Goal: Navigation & Orientation: Find specific page/section

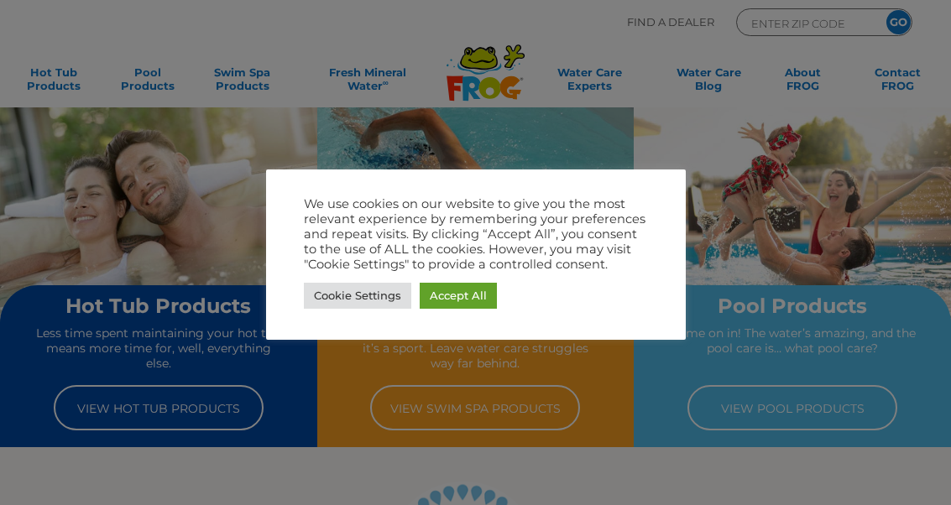
click at [476, 294] on link "Accept All" at bounding box center [458, 296] width 77 height 26
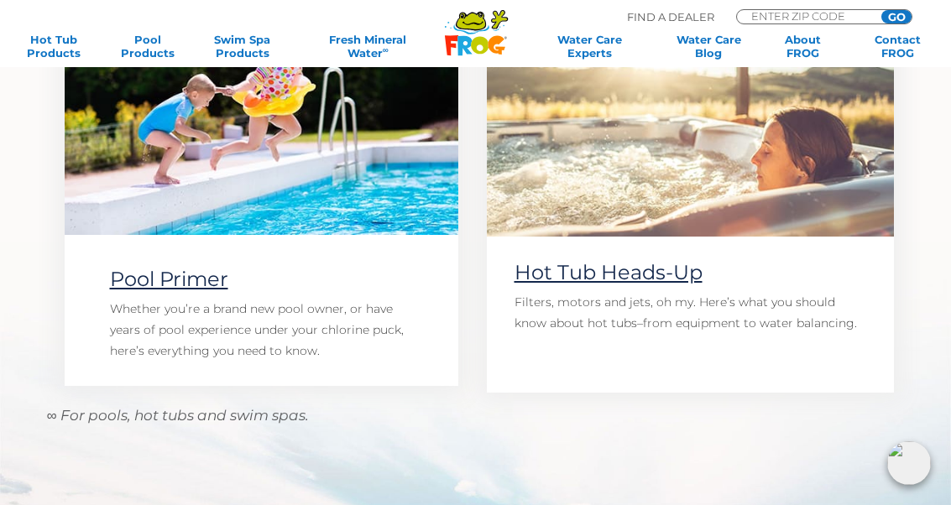
scroll to position [1222, 0]
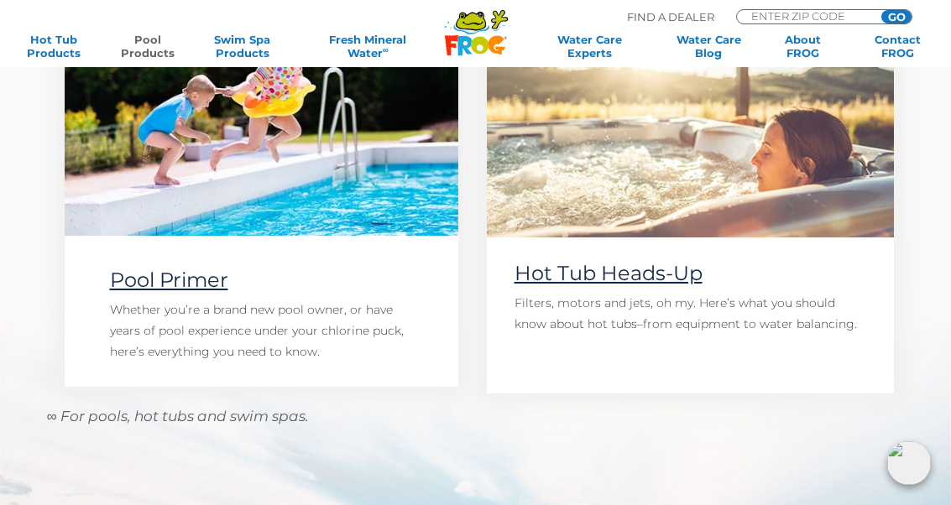
click at [172, 39] on link "Pool Products" at bounding box center [147, 46] width 73 height 27
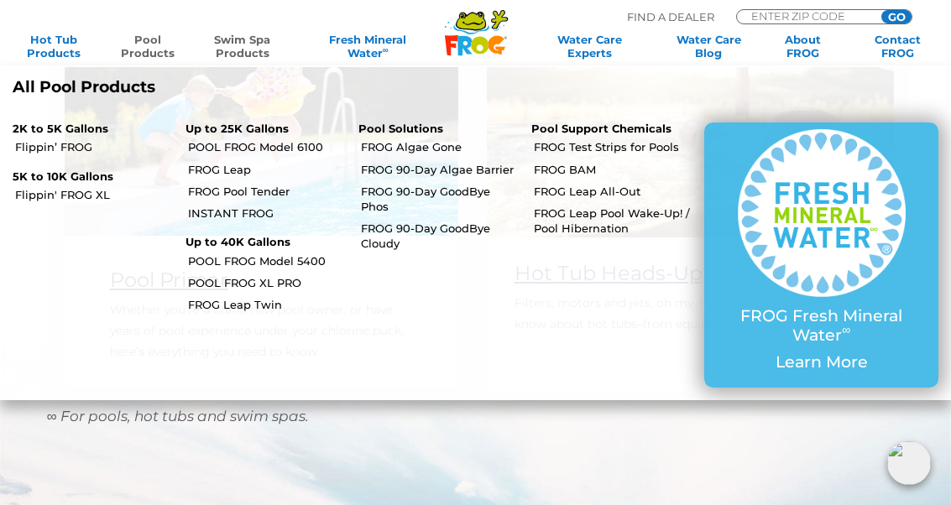
click at [252, 44] on link "Swim Spa Products" at bounding box center [242, 46] width 73 height 27
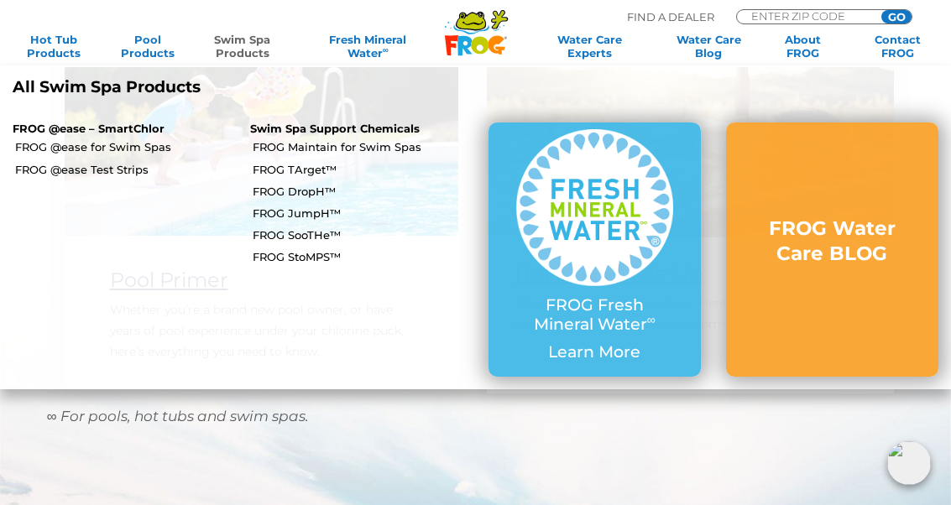
click at [277, 169] on link "FROG TArget™" at bounding box center [364, 169] width 222 height 15
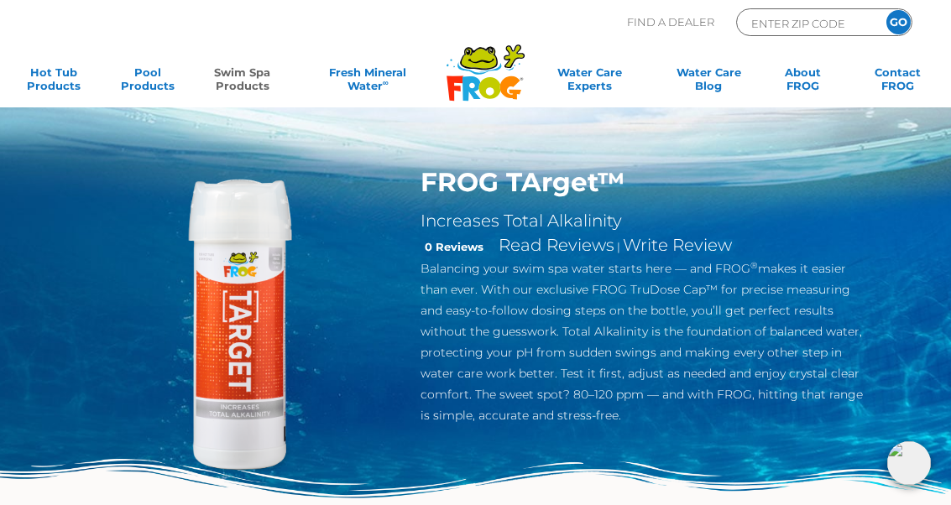
click at [241, 76] on link "Swim Spa Products" at bounding box center [242, 82] width 73 height 34
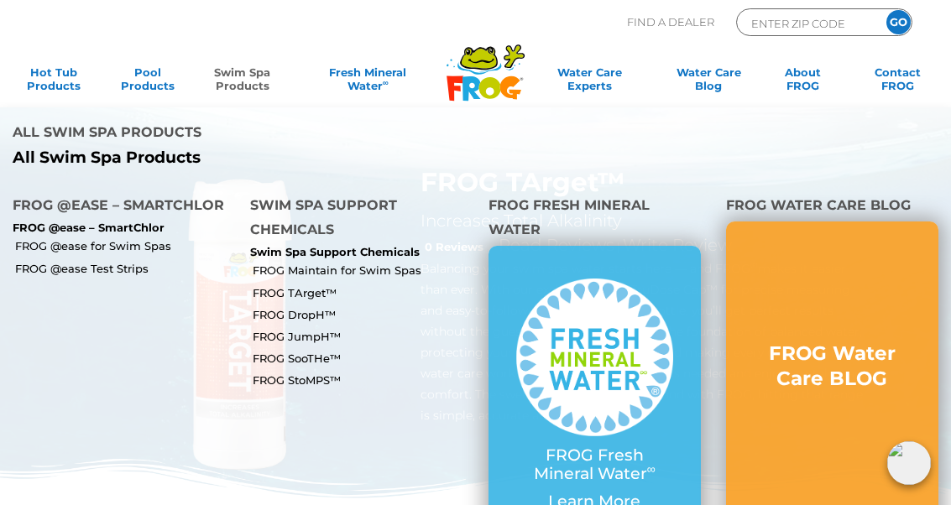
click at [294, 307] on link "FROG DropH™" at bounding box center [364, 314] width 222 height 15
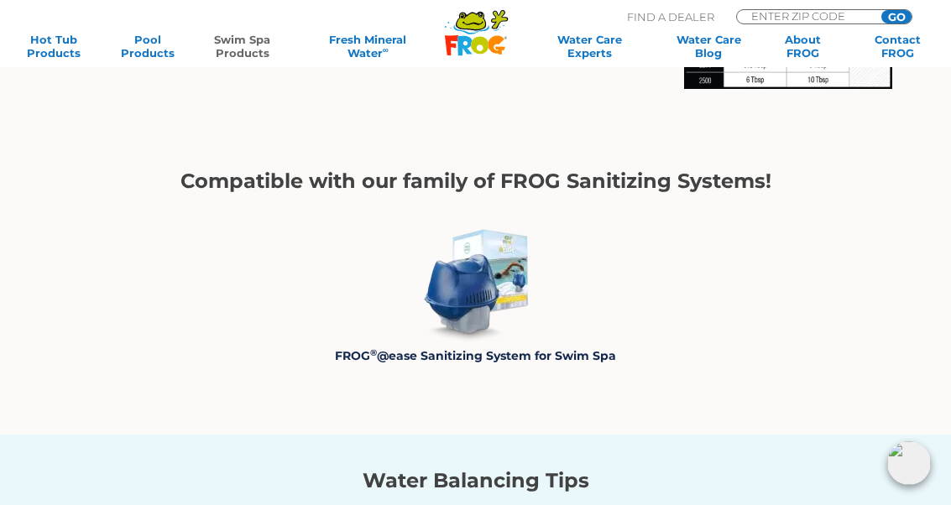
scroll to position [1905, 0]
click at [766, 19] on input "ENTER ZIP CODE" at bounding box center [805, 16] width 113 height 12
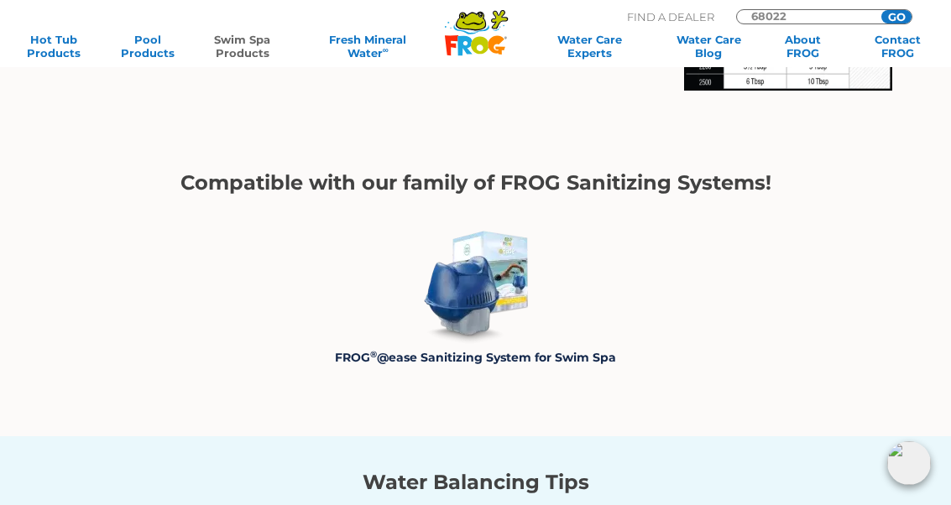
type input "68022"
click at [904, 33] on link "Contact FROG" at bounding box center [897, 46] width 73 height 27
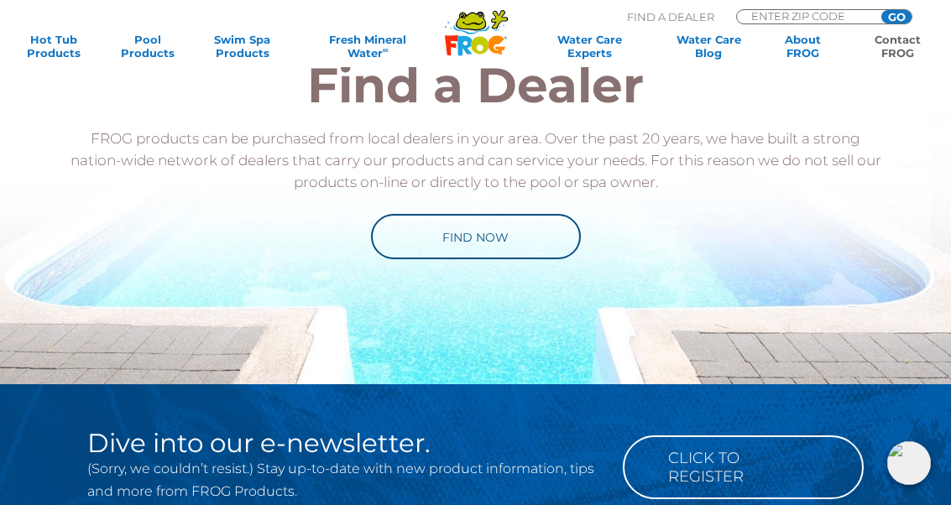
scroll to position [1911, 0]
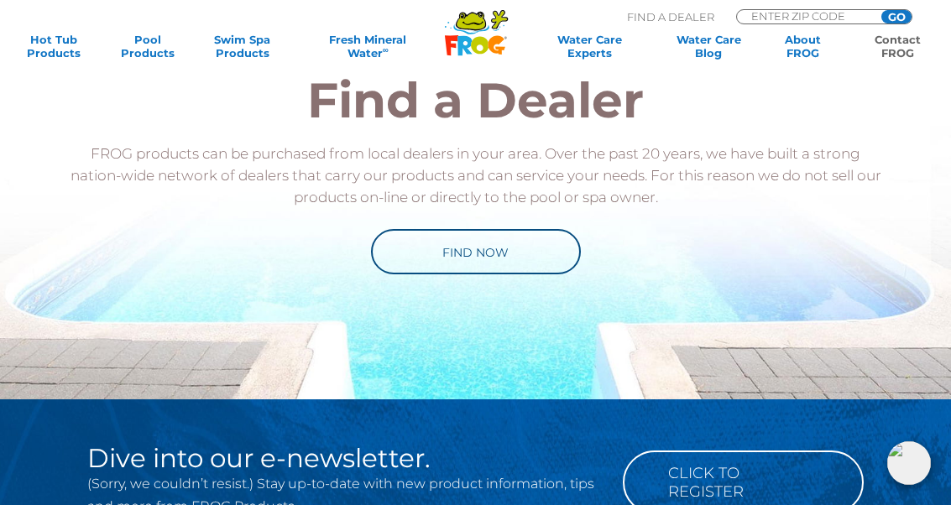
click at [510, 260] on link "Find Now" at bounding box center [476, 251] width 210 height 45
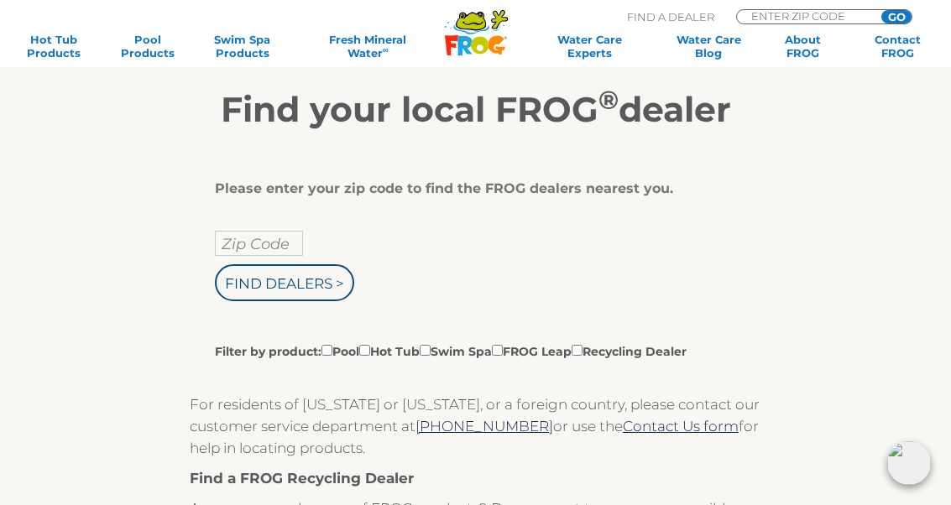
scroll to position [265, 0]
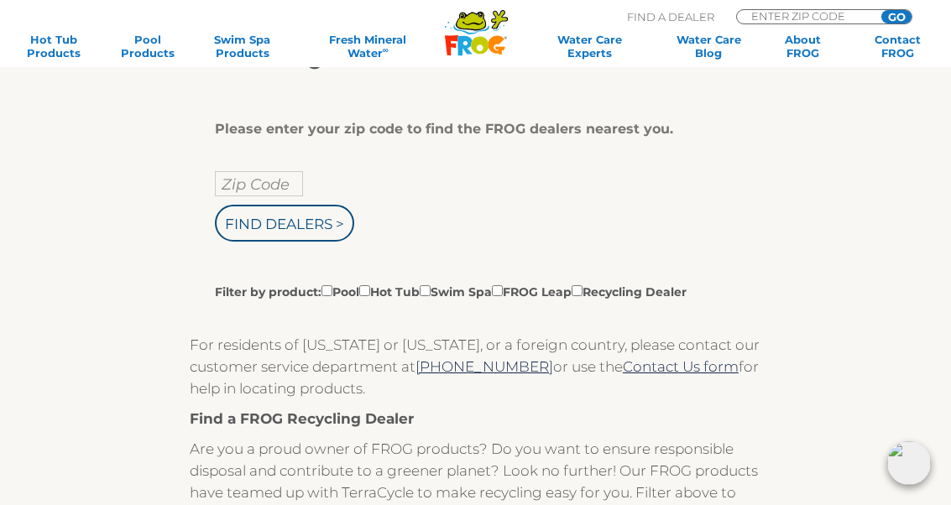
click at [263, 187] on input "Zip Code" at bounding box center [259, 183] width 88 height 25
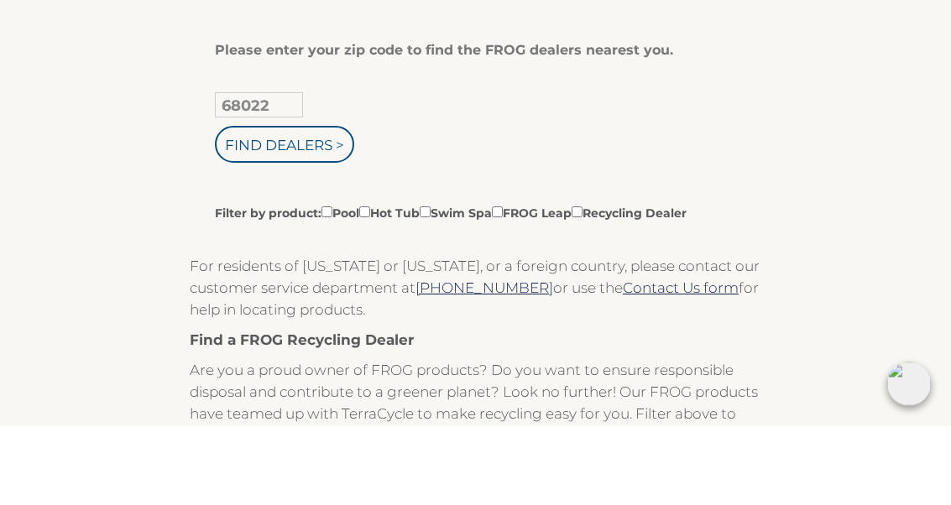
type input "68022"
click at [303, 206] on input "Find Dealers >" at bounding box center [284, 224] width 139 height 37
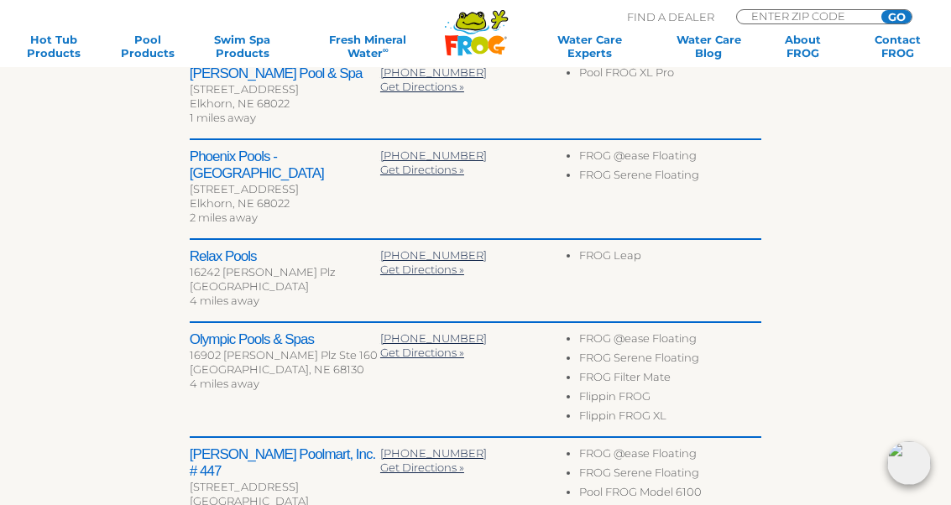
scroll to position [645, 0]
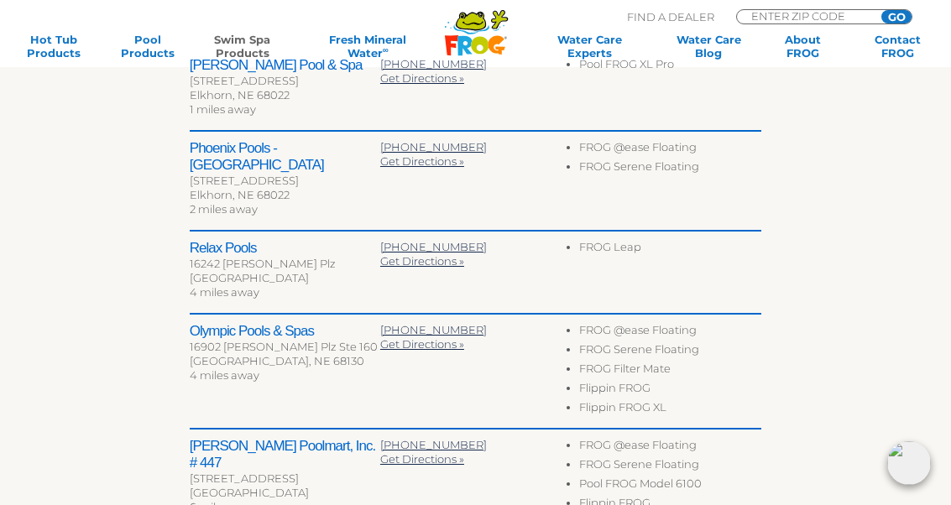
click at [250, 38] on link "Swim Spa Products" at bounding box center [242, 46] width 73 height 27
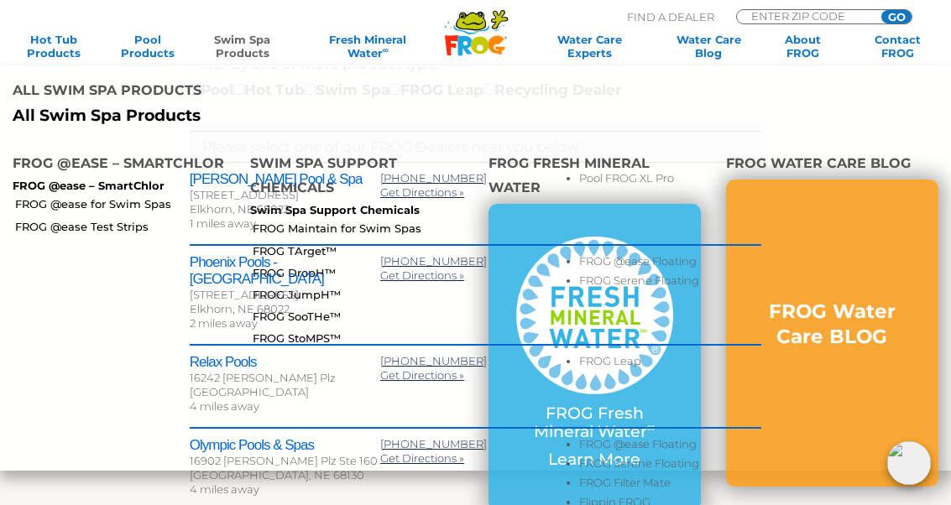
scroll to position [532, 0]
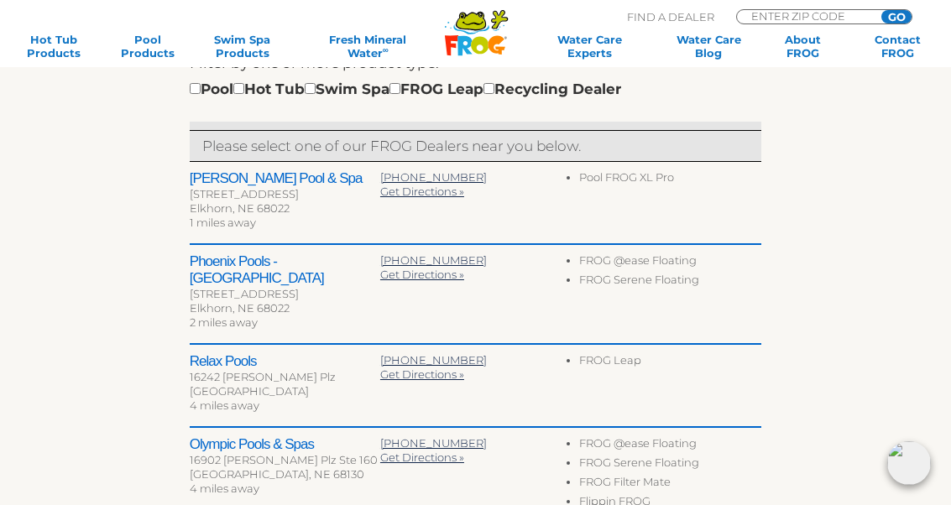
click at [871, 440] on div "To navigate the map with touch gestures double-tap and hold your finger on the …" at bounding box center [475, 267] width 857 height 927
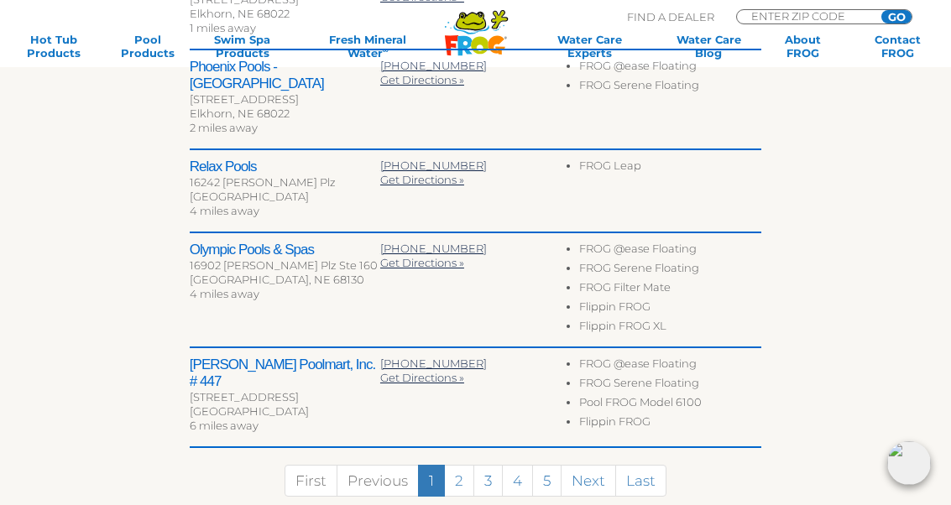
scroll to position [729, 0]
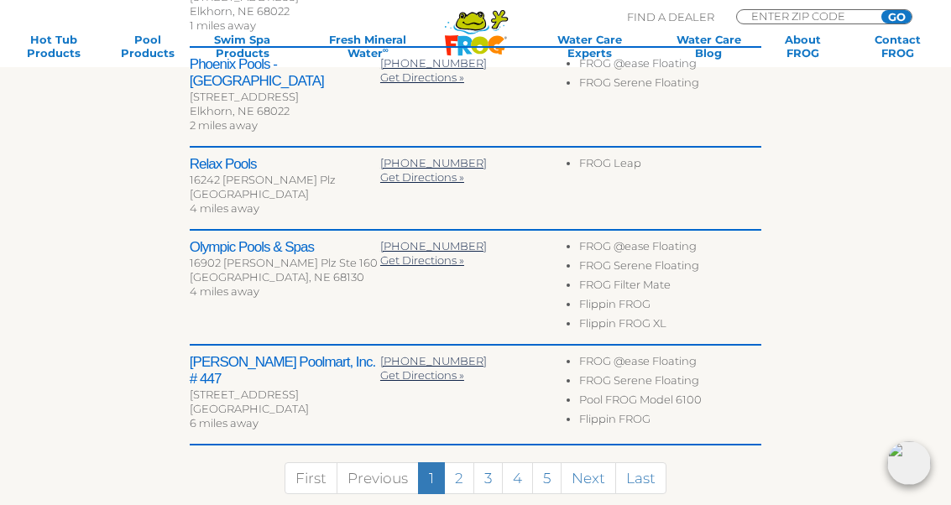
click at [582, 462] on link "Next" at bounding box center [587, 478] width 55 height 32
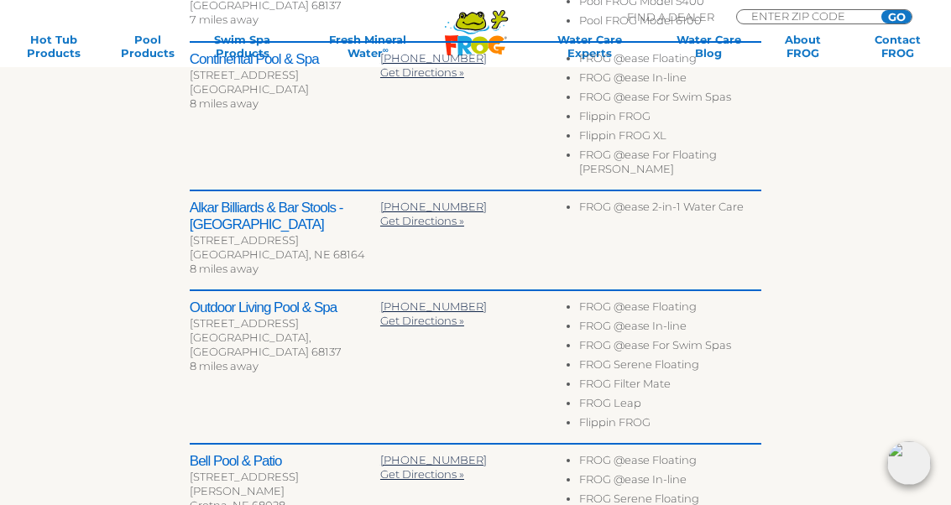
scroll to position [767, 0]
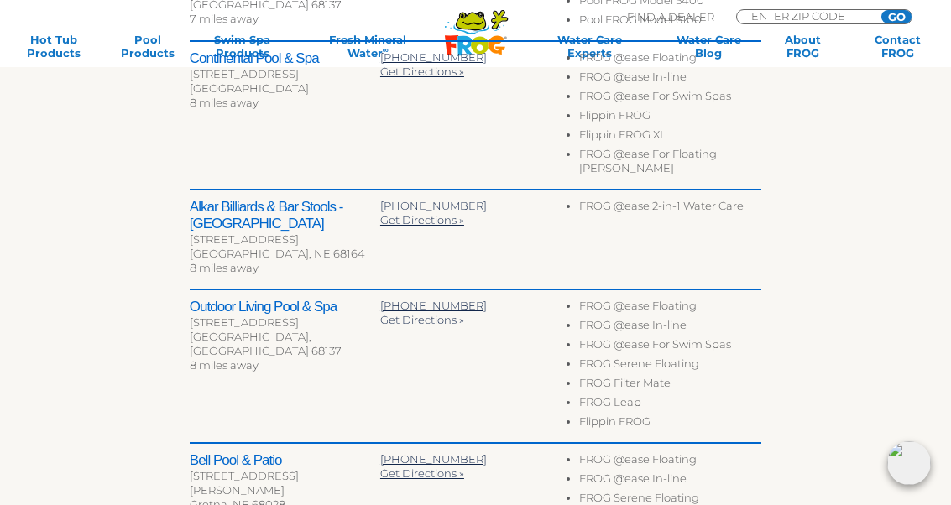
click at [242, 50] on h2 "Continental Pool & Spa" at bounding box center [285, 58] width 190 height 17
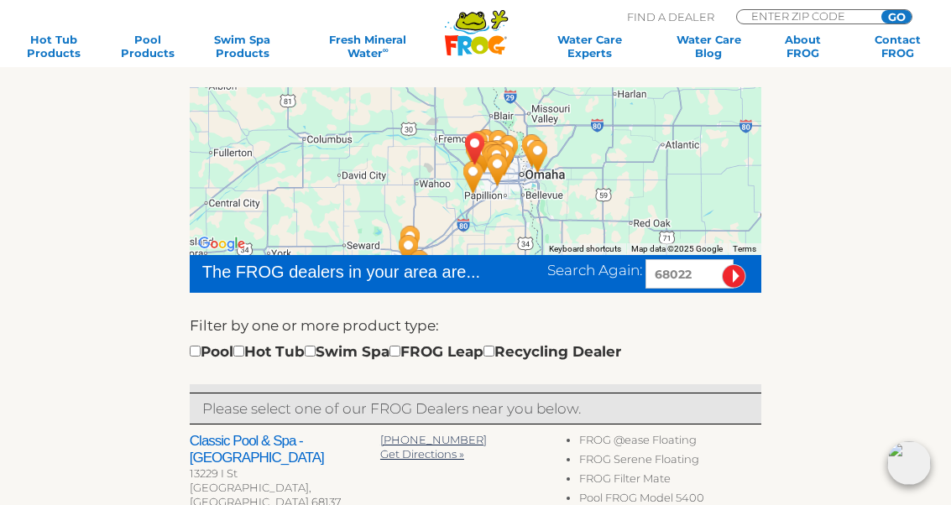
scroll to position [0, 0]
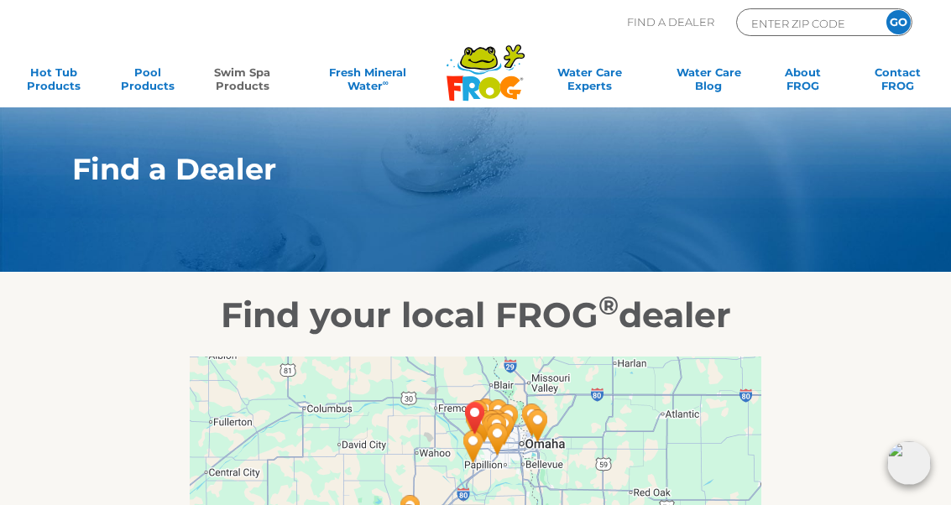
click at [248, 82] on link "Swim Spa Products" at bounding box center [242, 82] width 73 height 34
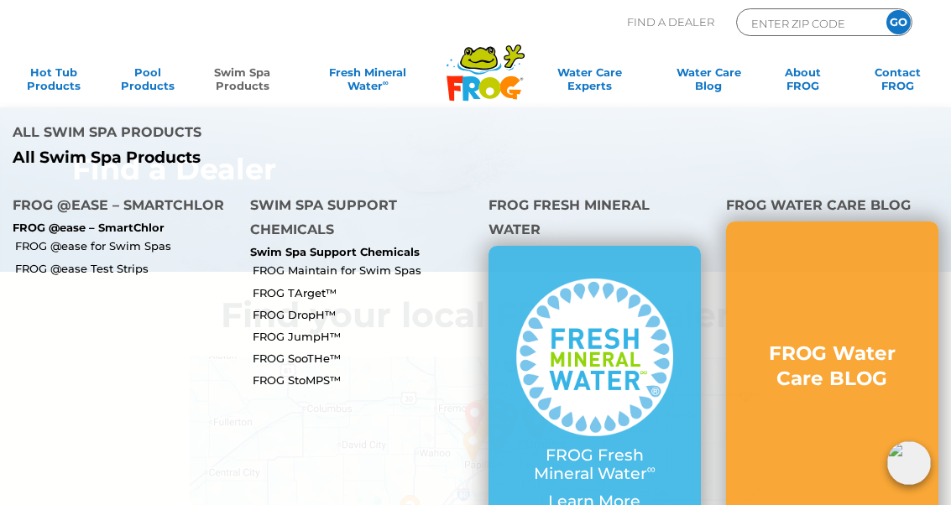
click at [130, 238] on link "FROG @ease for Swim Spas" at bounding box center [126, 245] width 222 height 15
click at [404, 263] on link "FROG Maintain for Swim Spas" at bounding box center [364, 270] width 222 height 15
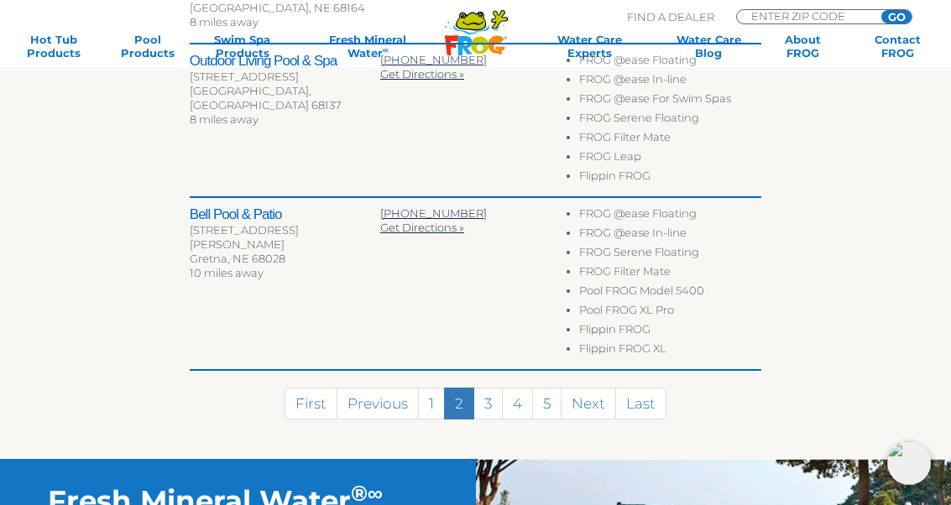
scroll to position [1015, 0]
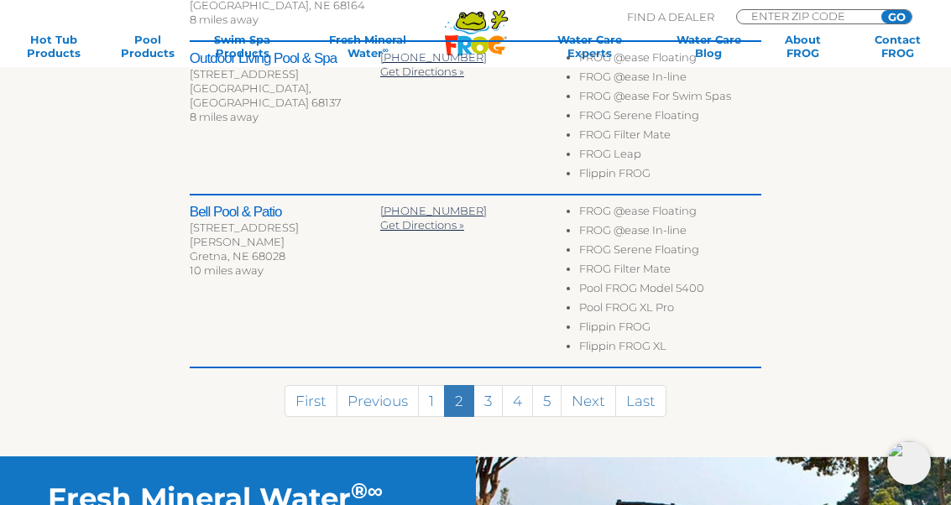
click at [506, 423] on div at bounding box center [475, 440] width 571 height 34
click at [493, 395] on link "3" at bounding box center [487, 401] width 29 height 32
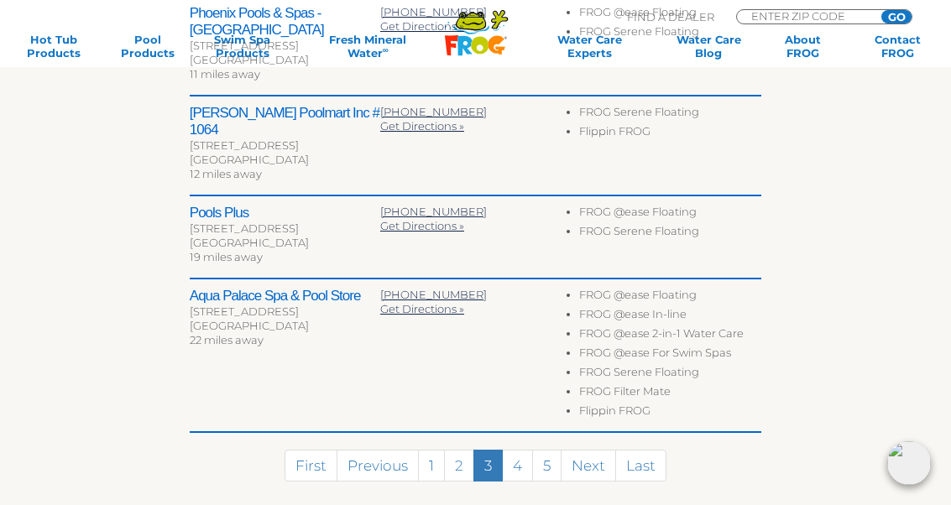
scroll to position [799, 0]
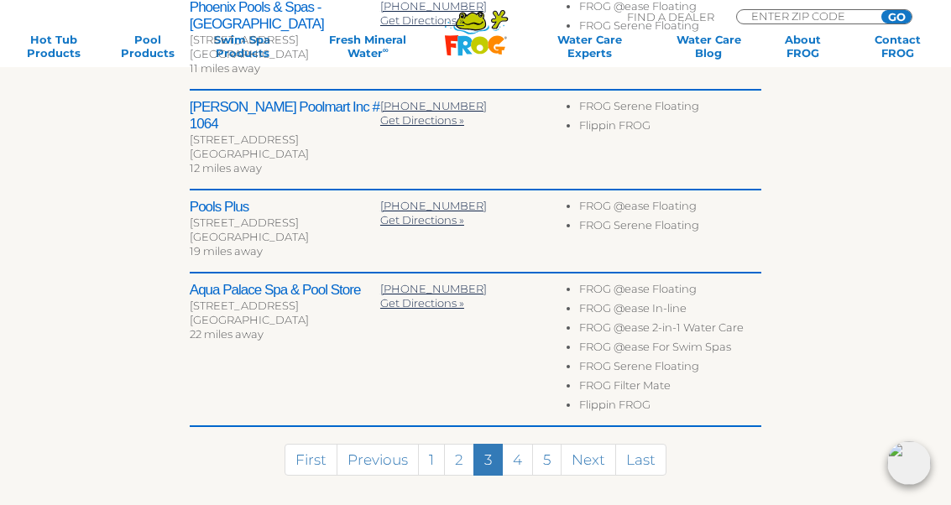
click at [521, 444] on link "4" at bounding box center [517, 460] width 31 height 32
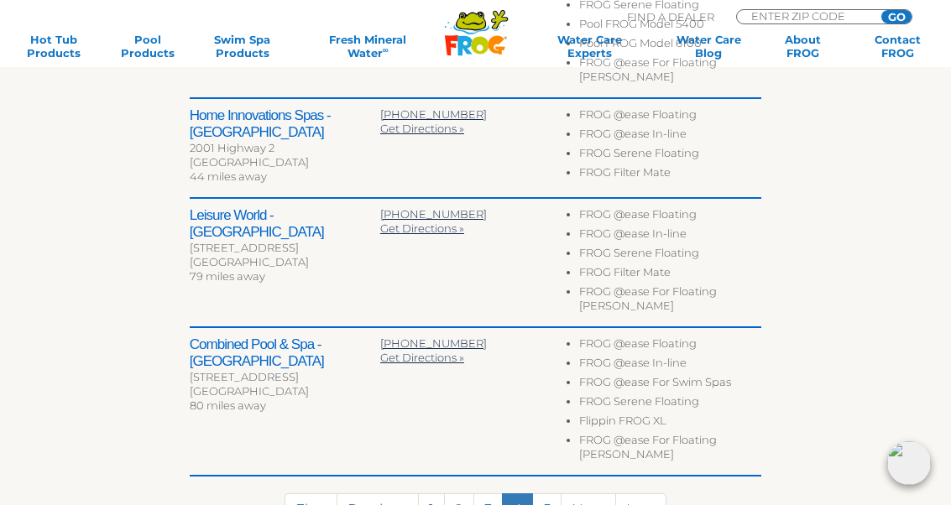
scroll to position [863, 0]
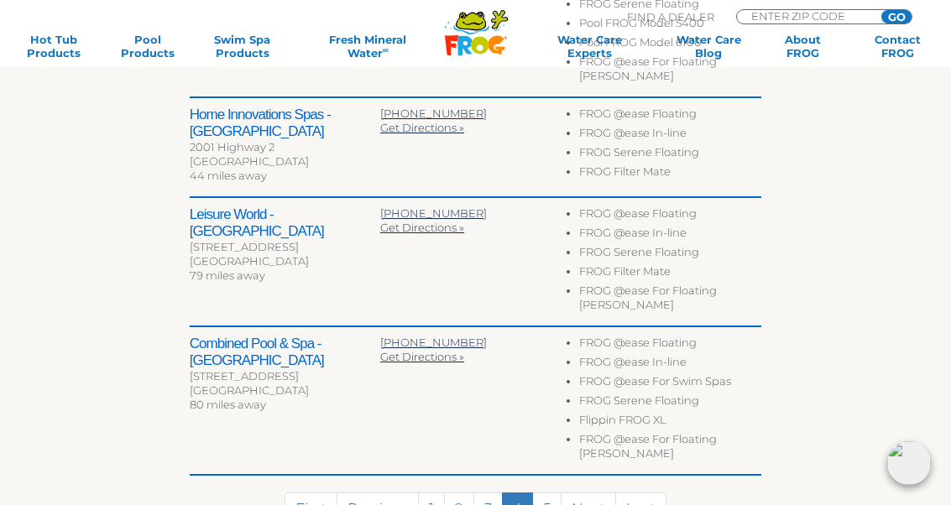
click at [548, 493] on link "5" at bounding box center [546, 509] width 29 height 32
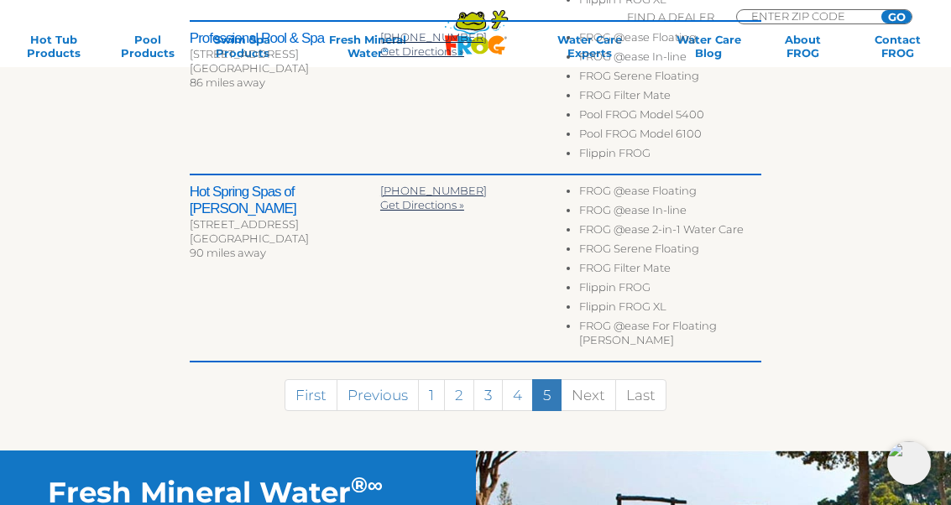
scroll to position [910, 0]
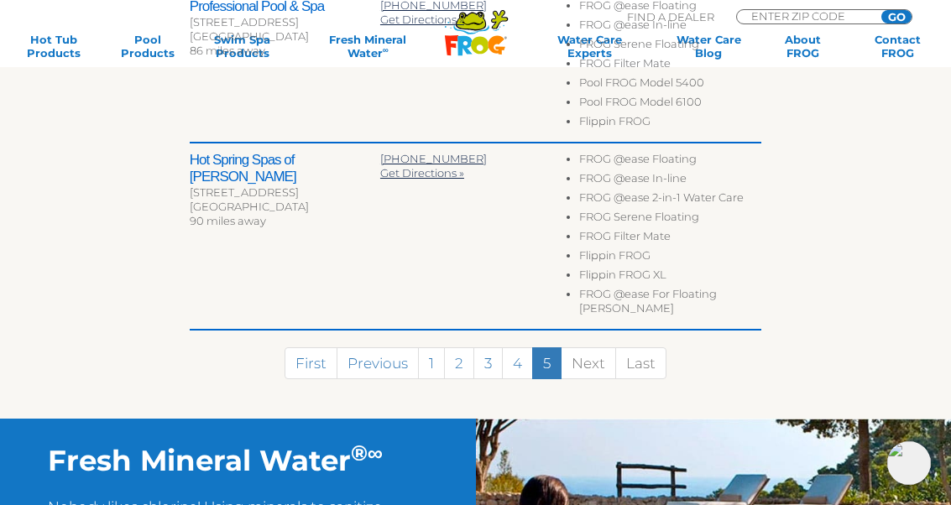
click at [441, 347] on link "1" at bounding box center [431, 363] width 27 height 32
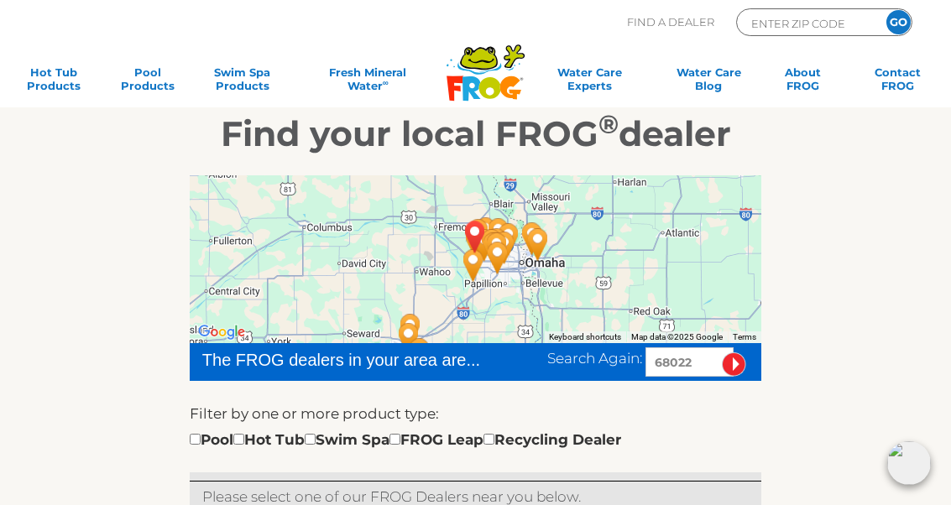
scroll to position [0, 0]
